Goal: Communication & Community: Participate in discussion

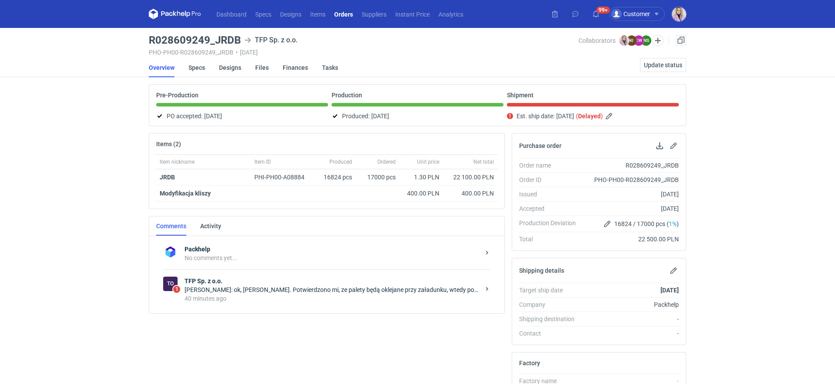
click at [307, 289] on div "Natalia Stępak: ok, Pani Klaudio. Potwierdzono mi, ze palety będą oklejane przy…" at bounding box center [332, 289] width 295 height 9
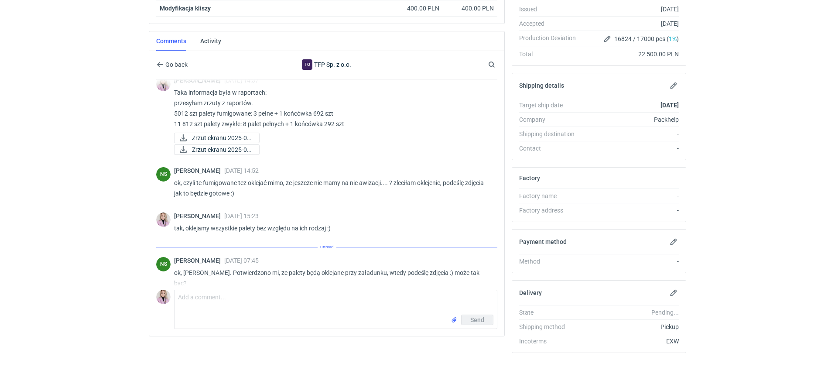
scroll to position [564, 0]
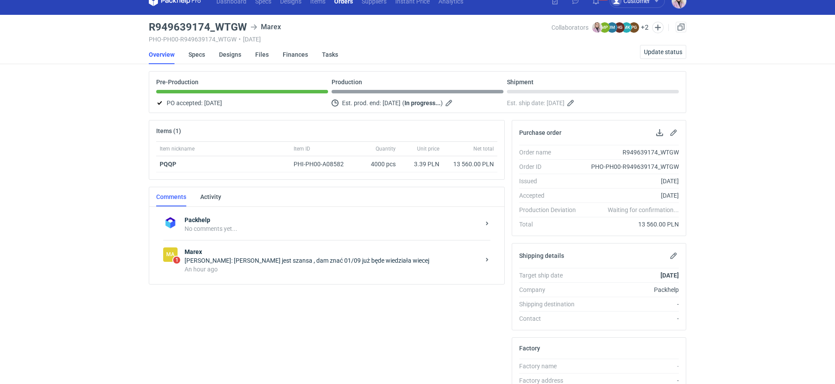
click at [275, 267] on div "An hour ago" at bounding box center [332, 269] width 295 height 9
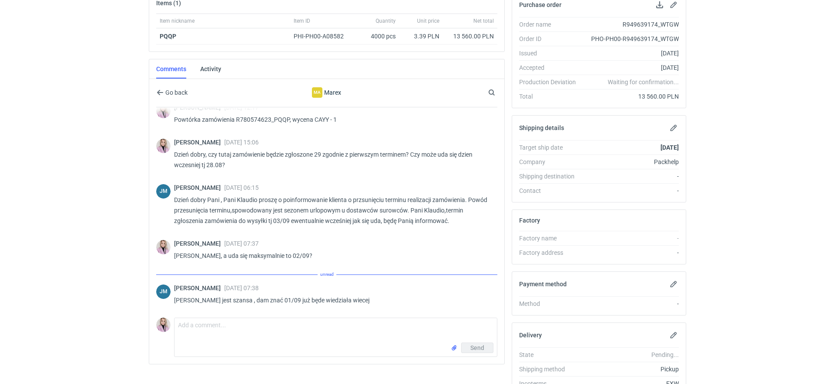
scroll to position [148, 0]
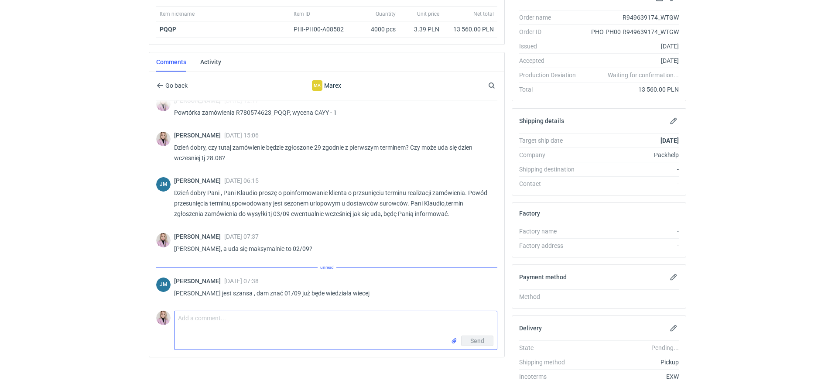
click at [227, 330] on textarea "Comment message" at bounding box center [336, 323] width 322 height 24
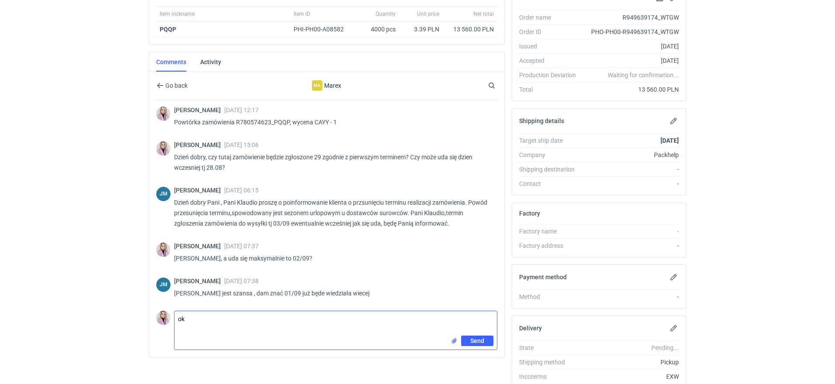
type textarea "ok"
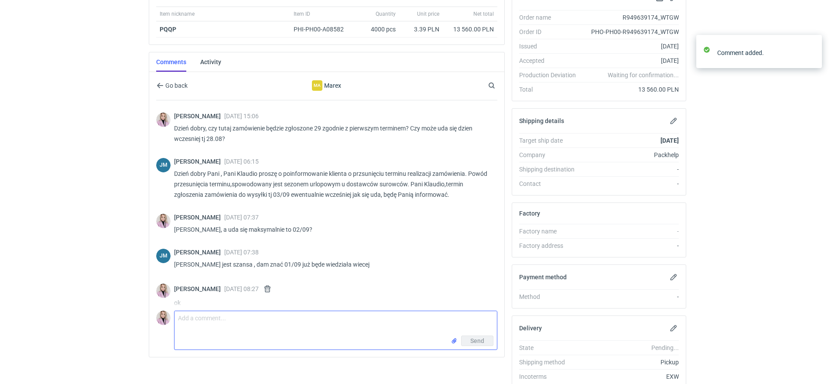
scroll to position [40, 0]
